Goal: Task Accomplishment & Management: Use online tool/utility

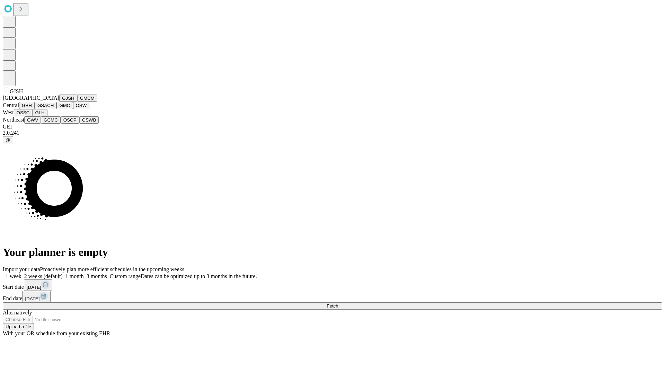
click at [59, 102] on button "GJSH" at bounding box center [68, 98] width 18 height 7
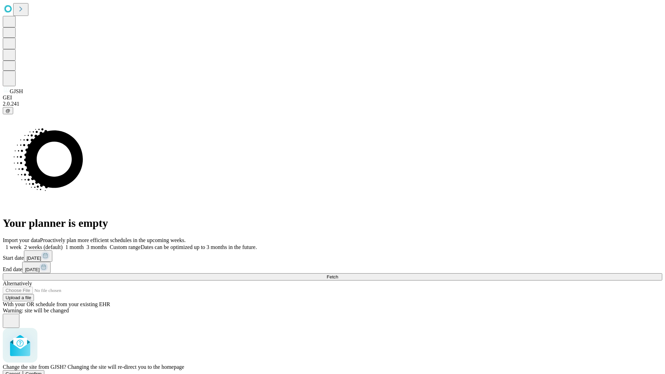
click at [42, 371] on span "Confirm" at bounding box center [34, 373] width 16 height 5
click at [63, 244] on label "2 weeks (default)" at bounding box center [41, 247] width 41 height 6
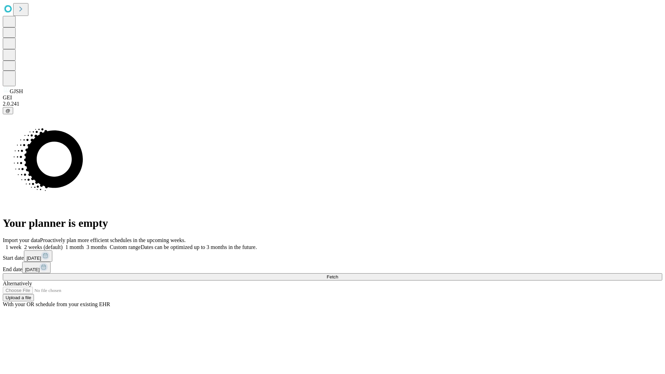
click at [338, 274] on span "Fetch" at bounding box center [332, 276] width 11 height 5
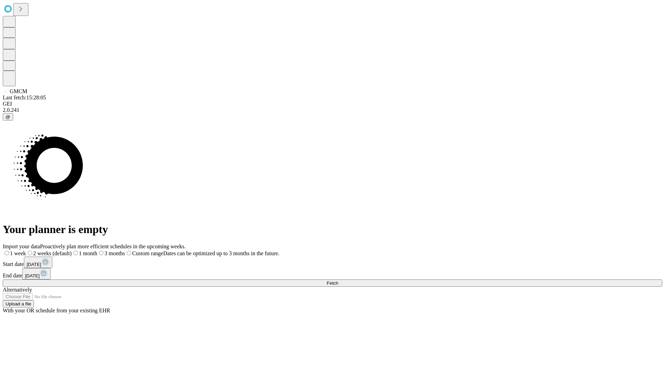
click at [72, 251] on label "2 weeks (default)" at bounding box center [49, 254] width 46 height 6
click at [338, 281] on span "Fetch" at bounding box center [332, 283] width 11 height 5
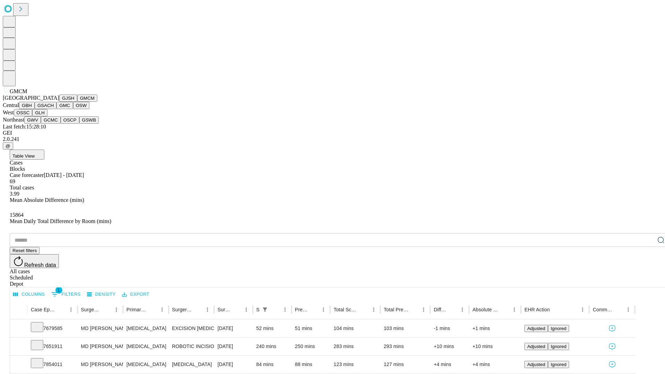
click at [35, 109] on button "GBH" at bounding box center [27, 105] width 16 height 7
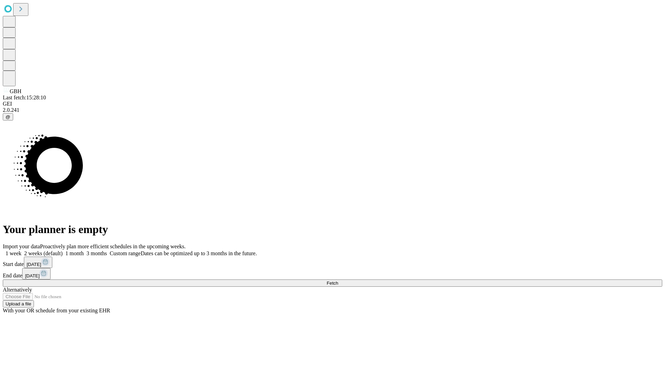
click at [63, 251] on label "2 weeks (default)" at bounding box center [41, 254] width 41 height 6
click at [338, 281] on span "Fetch" at bounding box center [332, 283] width 11 height 5
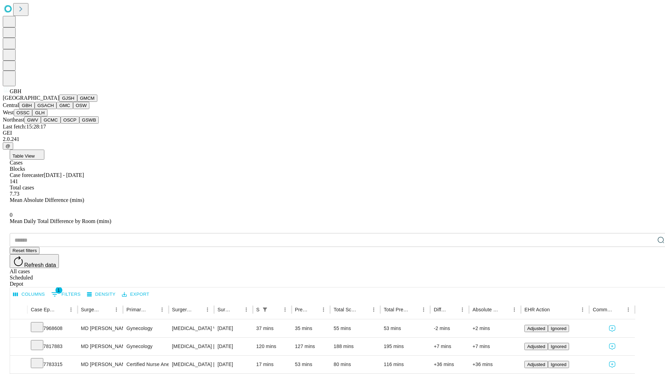
click at [54, 109] on button "GSACH" at bounding box center [46, 105] width 22 height 7
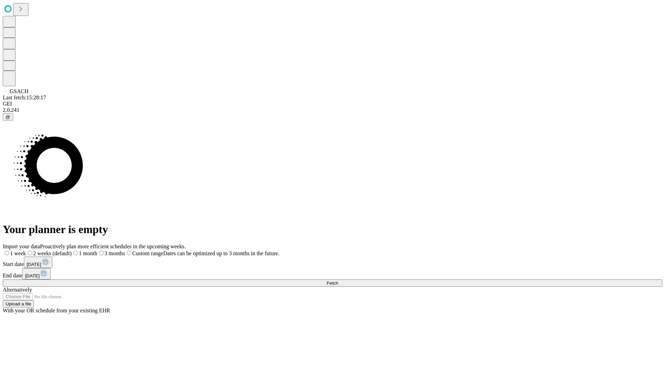
click at [72, 251] on label "2 weeks (default)" at bounding box center [49, 254] width 46 height 6
click at [338, 281] on span "Fetch" at bounding box center [332, 283] width 11 height 5
click at [63, 251] on label "2 weeks (default)" at bounding box center [41, 254] width 41 height 6
click at [338, 281] on span "Fetch" at bounding box center [332, 283] width 11 height 5
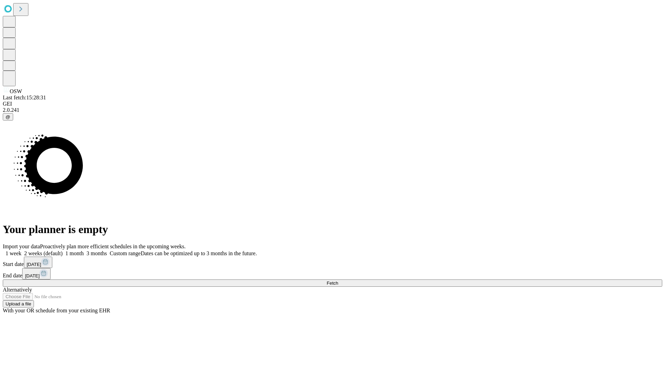
click at [338, 281] on span "Fetch" at bounding box center [332, 283] width 11 height 5
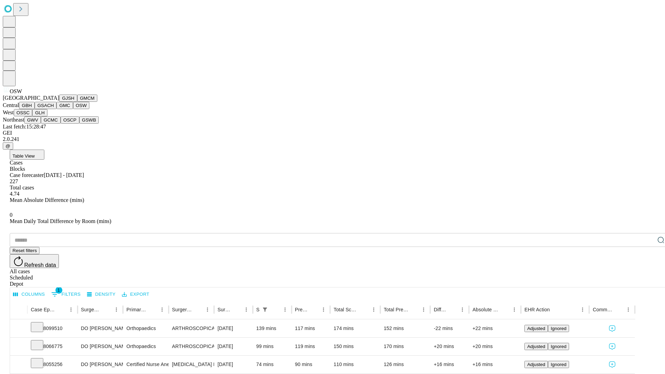
click at [33, 116] on button "OSSC" at bounding box center [23, 112] width 19 height 7
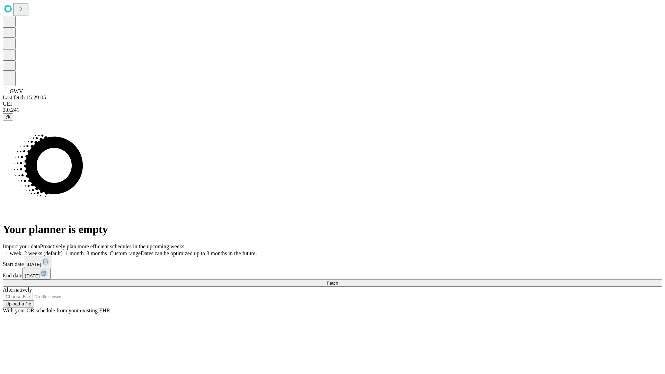
click at [63, 251] on label "2 weeks (default)" at bounding box center [41, 254] width 41 height 6
click at [338, 281] on span "Fetch" at bounding box center [332, 283] width 11 height 5
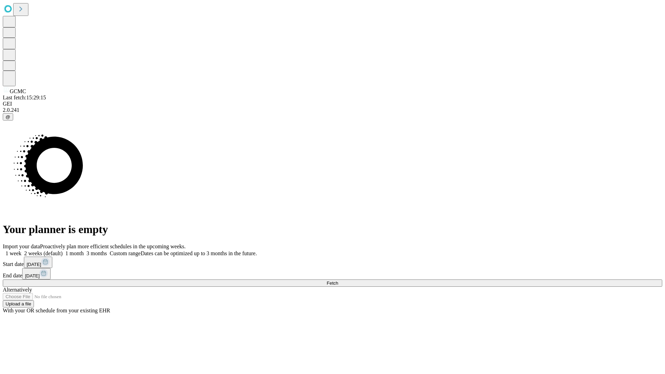
click at [63, 251] on label "2 weeks (default)" at bounding box center [41, 254] width 41 height 6
click at [338, 281] on span "Fetch" at bounding box center [332, 283] width 11 height 5
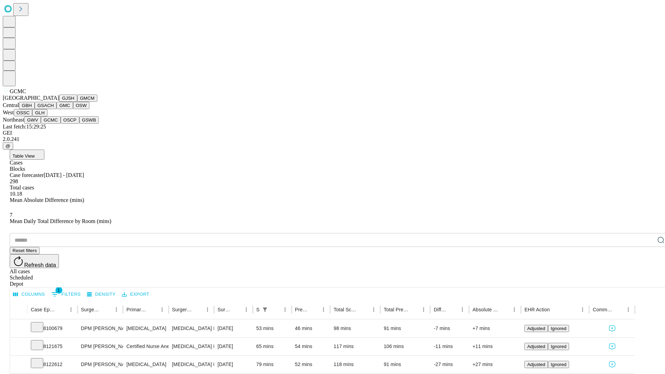
click at [61, 124] on button "OSCP" at bounding box center [70, 119] width 19 height 7
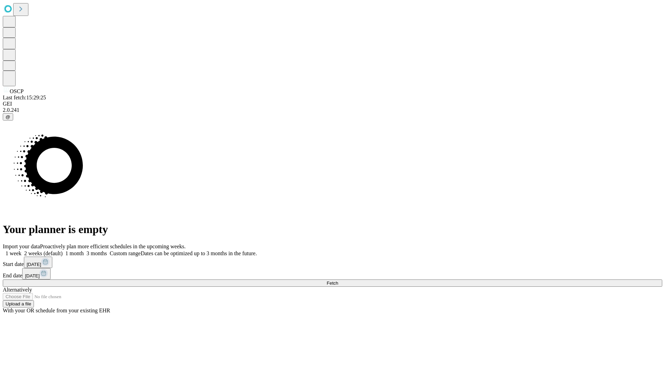
click at [63, 251] on label "2 weeks (default)" at bounding box center [41, 254] width 41 height 6
click at [338, 281] on span "Fetch" at bounding box center [332, 283] width 11 height 5
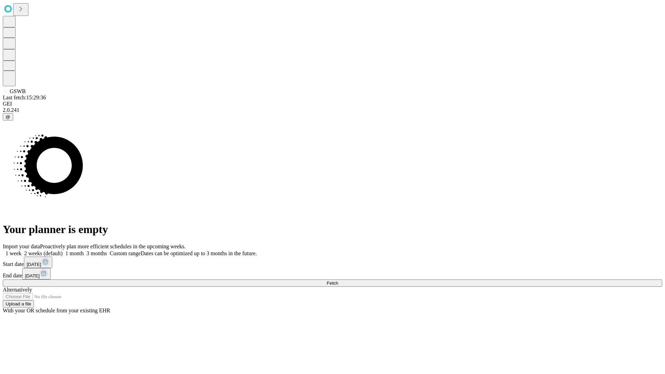
click at [63, 251] on label "2 weeks (default)" at bounding box center [41, 254] width 41 height 6
click at [338, 281] on span "Fetch" at bounding box center [332, 283] width 11 height 5
